Goal: Task Accomplishment & Management: Use online tool/utility

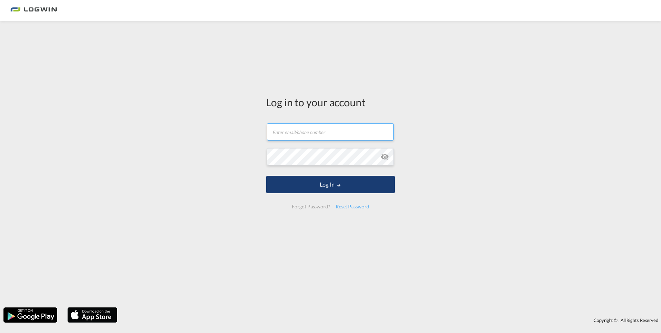
type input "[PERSON_NAME][EMAIL_ADDRESS][PERSON_NAME][DOMAIN_NAME]"
click at [319, 184] on button "Log In" at bounding box center [330, 184] width 129 height 17
